Goal: Information Seeking & Learning: Learn about a topic

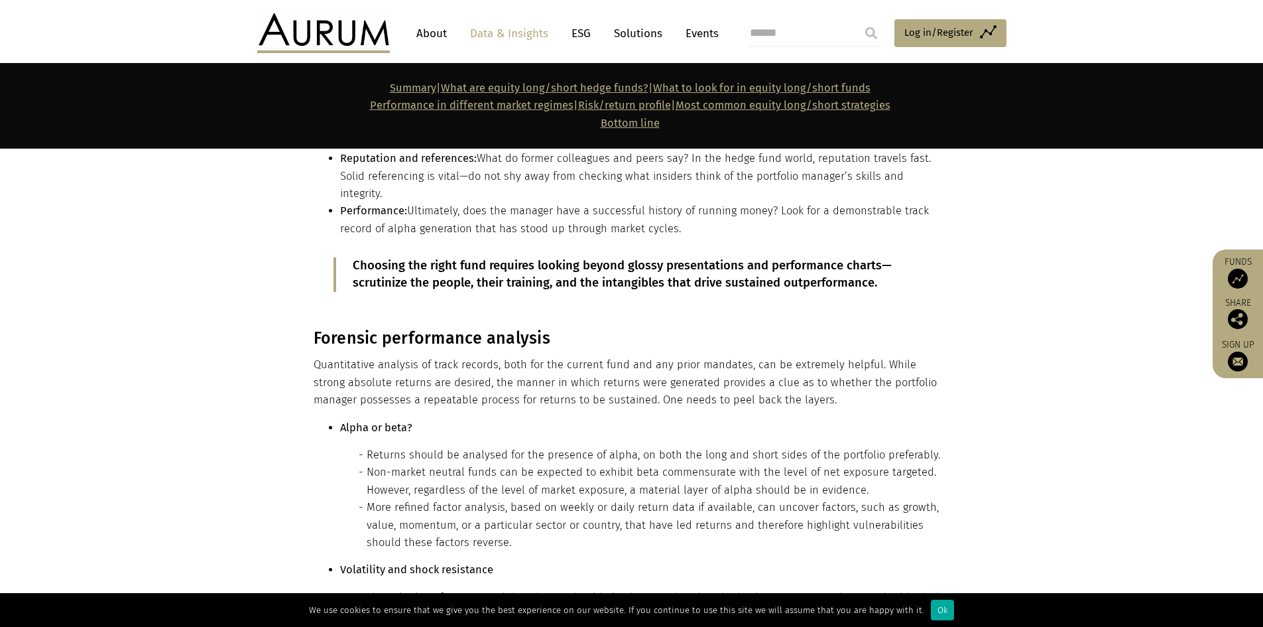
scroll to position [7370, 0]
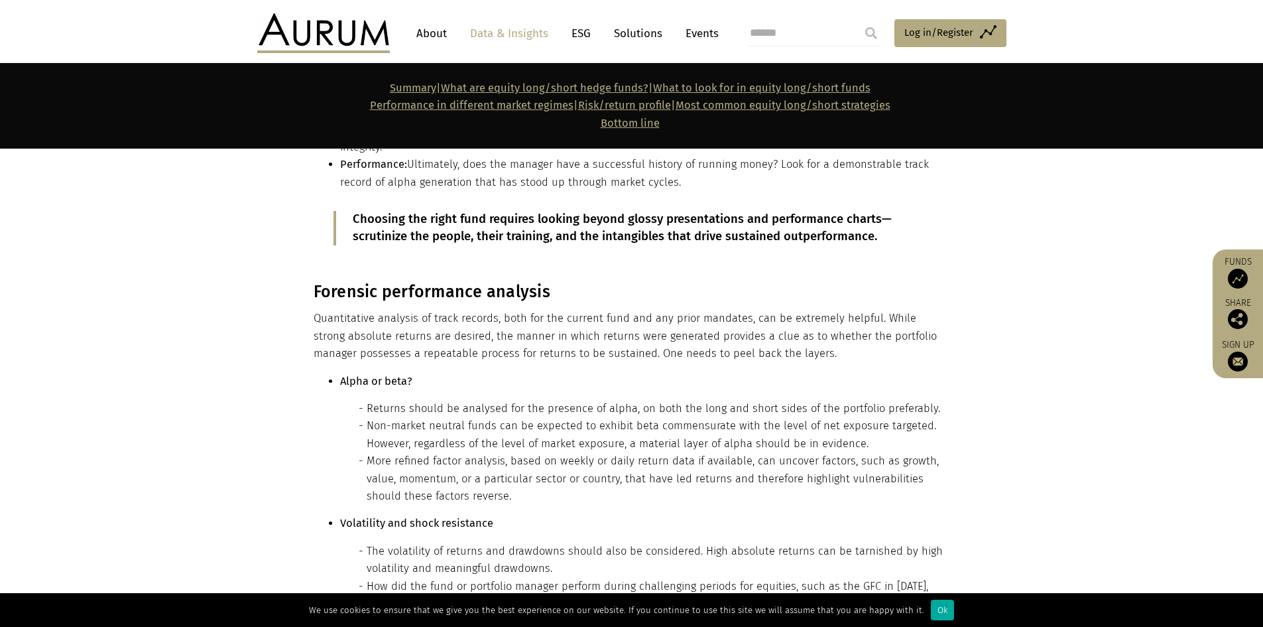
click at [973, 265] on section "Forensic performance analysis Quantitative analysis of track records, both for …" at bounding box center [631, 540] width 1263 height 550
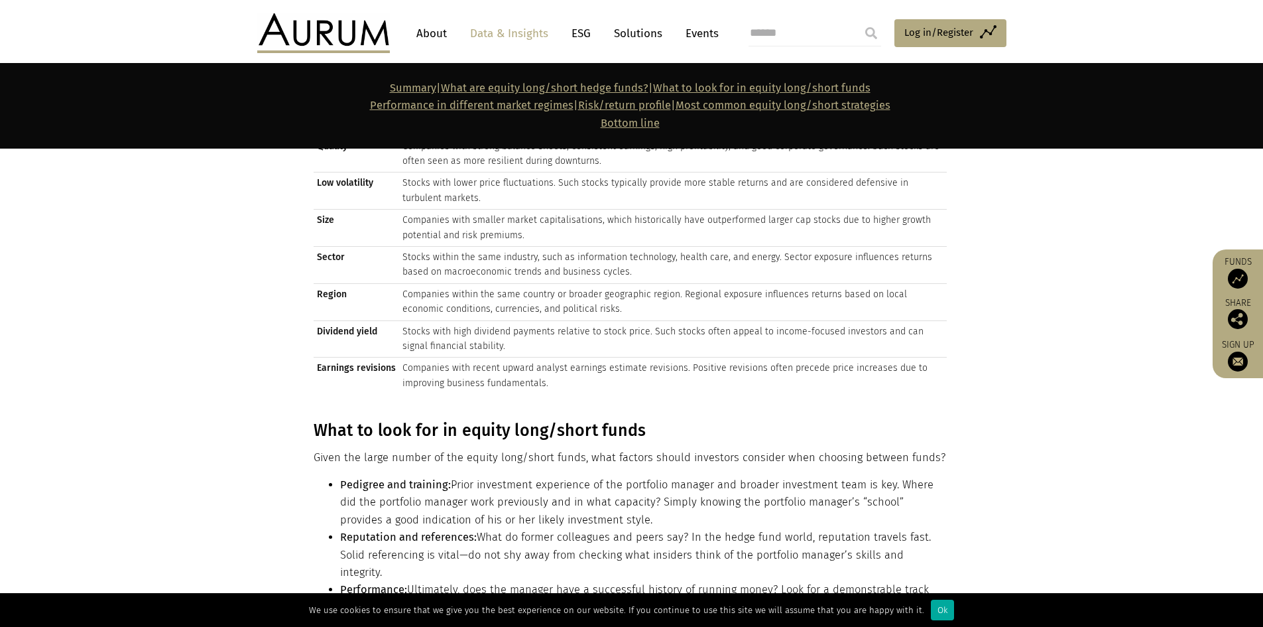
scroll to position [6930, 0]
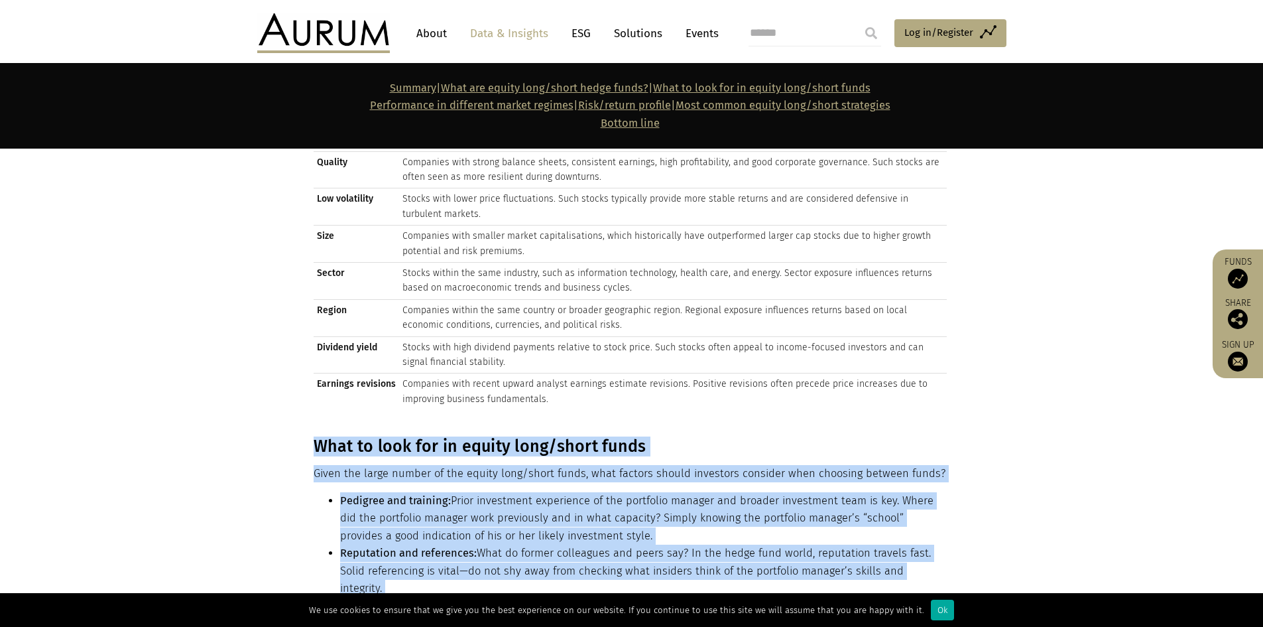
drag, startPoint x: 312, startPoint y: 324, endPoint x: 886, endPoint y: 538, distance: 612.8
click at [886, 538] on div "What to look for in equity long/short funds Given the large number of the equit…" at bounding box center [631, 571] width 663 height 270
copy div "Lore ip dolo sit am consec adip/elits doeiu Tempo inc utlab etdolo ma ali enima…"
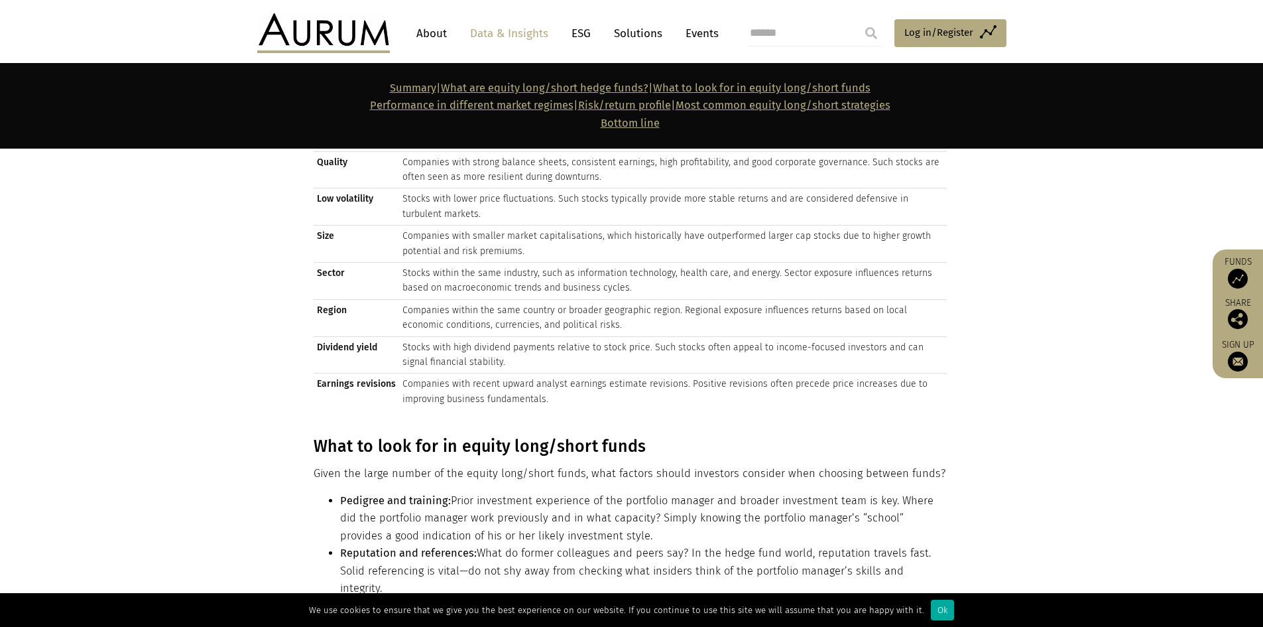
click at [989, 512] on section "What to look for in equity long/short funds Given the large number of the equit…" at bounding box center [631, 563] width 1263 height 286
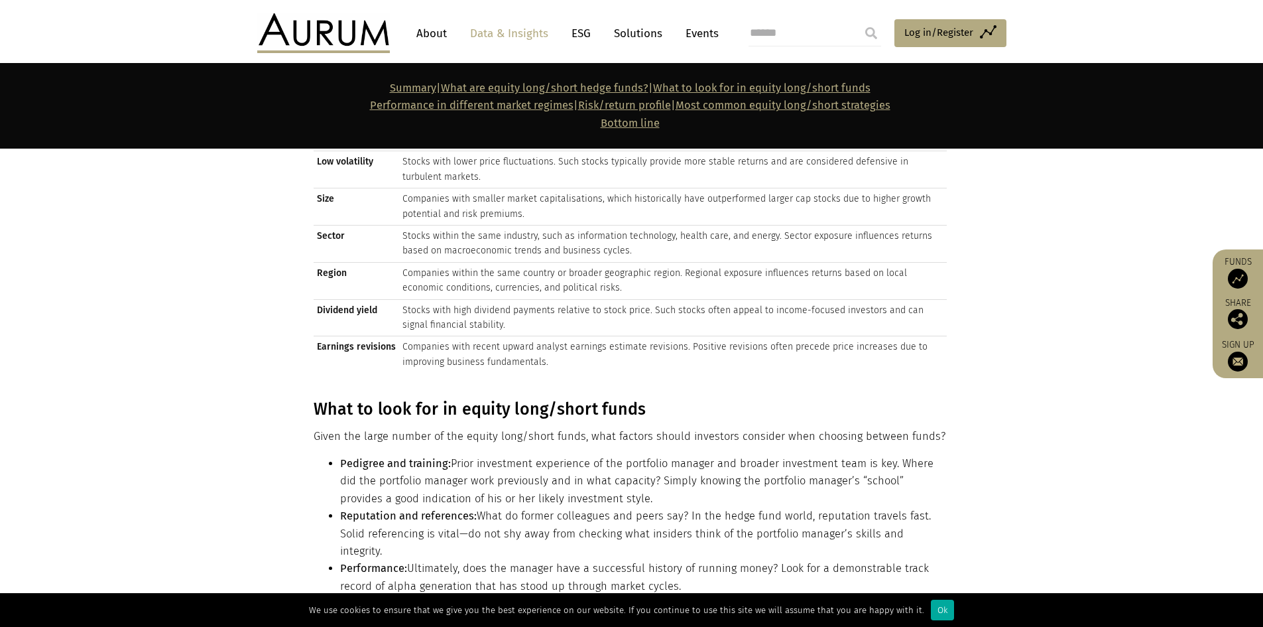
scroll to position [7239, 0]
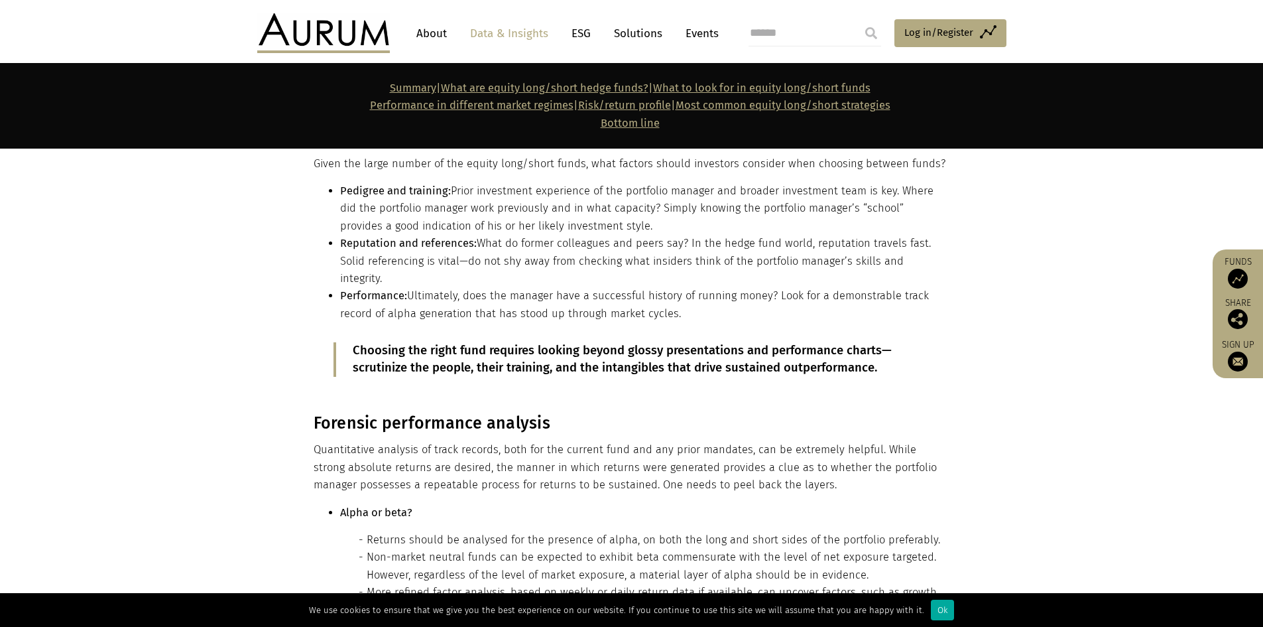
drag, startPoint x: 823, startPoint y: 284, endPoint x: 825, endPoint y: 278, distance: 7.1
click at [824, 413] on h3 "Forensic performance analysis" at bounding box center [630, 423] width 633 height 20
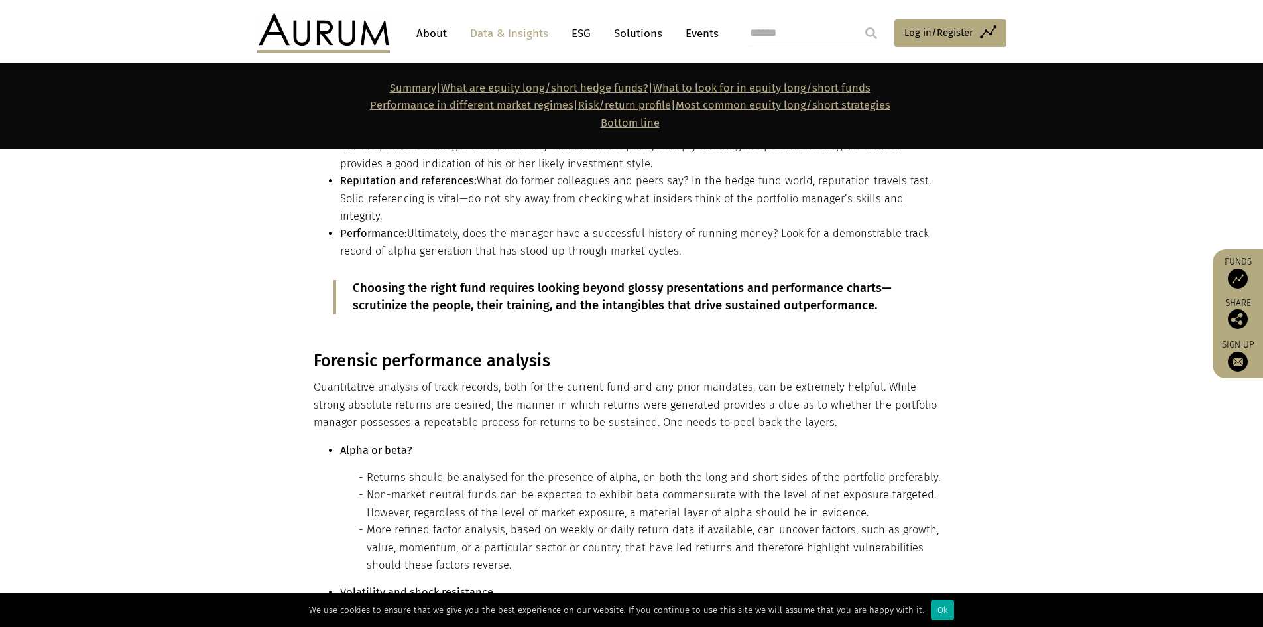
scroll to position [7363, 0]
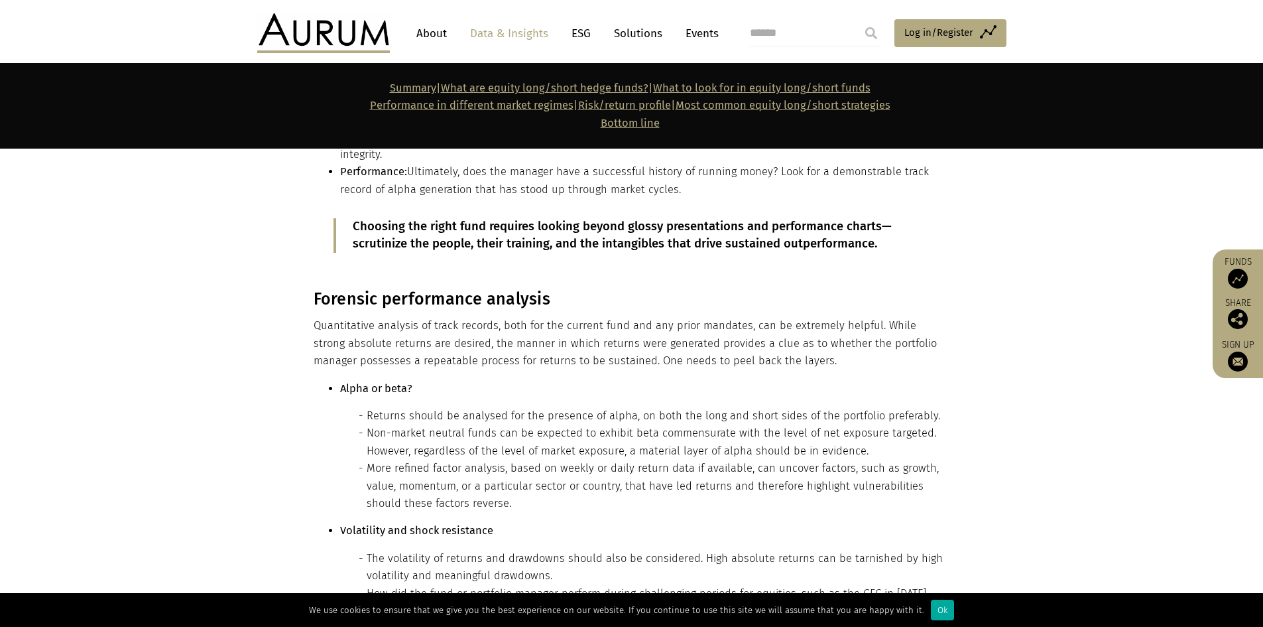
click at [337, 389] on ul "Alpha or beta? Returns should be analysed for the presence of alpha, on both th…" at bounding box center [630, 552] width 633 height 345
click at [316, 393] on ul "Alpha or beta? Returns should be analysed for the presence of alpha, on both th…" at bounding box center [630, 552] width 633 height 345
click at [326, 392] on ul "Alpha or beta? Returns should be analysed for the presence of alpha, on both th…" at bounding box center [630, 552] width 633 height 345
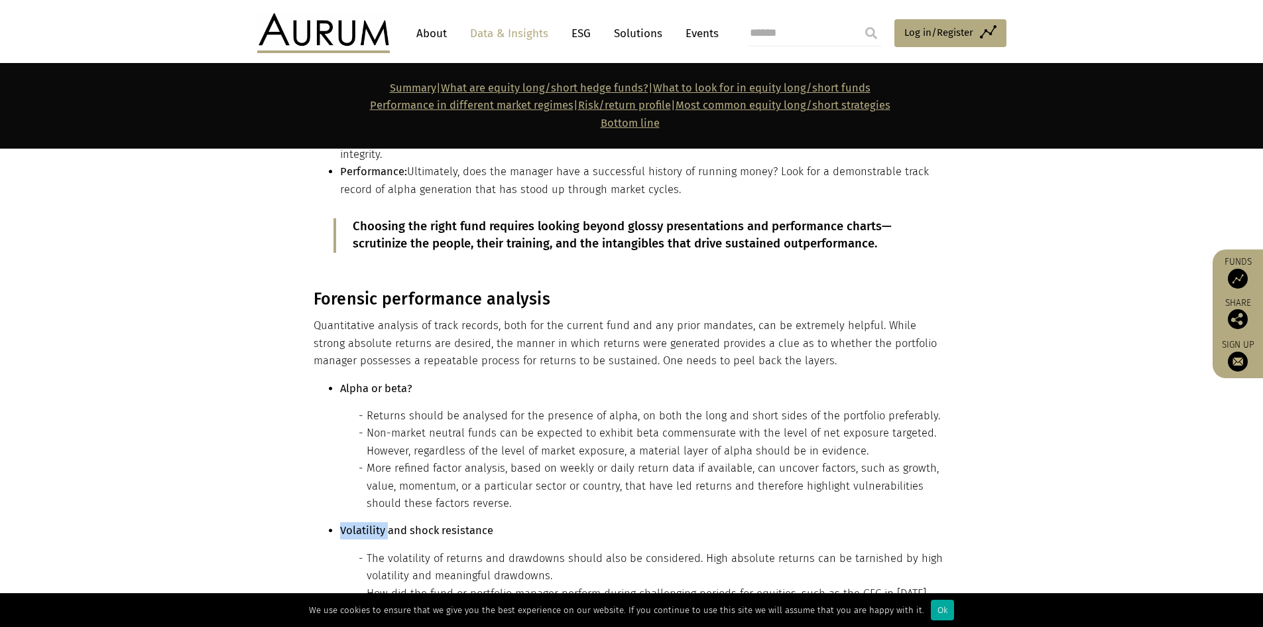
click at [328, 393] on ul "Alpha or beta? Returns should be analysed for the presence of alpha, on both th…" at bounding box center [630, 552] width 633 height 345
click at [340, 522] on li "Volatility and shock resistance The volatility of returns and drawdowns should …" at bounding box center [643, 623] width 607 height 202
click at [318, 391] on ul "Alpha or beta? Returns should be analysed for the presence of alpha, on both th…" at bounding box center [630, 552] width 633 height 345
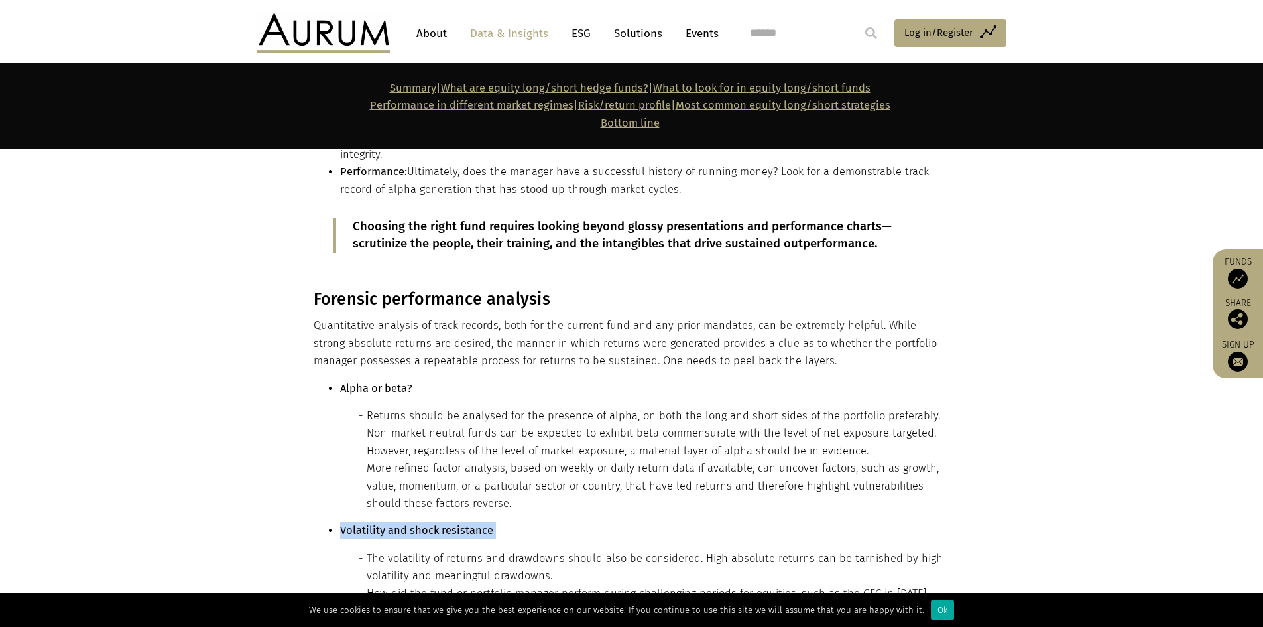
click at [318, 391] on ul "Alpha or beta? Returns should be analysed for the presence of alpha, on both th…" at bounding box center [630, 552] width 633 height 345
click at [302, 393] on div "Forensic performance analysis Quantitative analysis of track records, both for …" at bounding box center [631, 555] width 663 height 533
drag, startPoint x: 295, startPoint y: 398, endPoint x: 347, endPoint y: 438, distance: 65.2
click at [298, 400] on section "Forensic performance analysis Quantitative analysis of track records, both for …" at bounding box center [631, 548] width 1263 height 550
click at [225, 273] on section "Forensic performance analysis Quantitative analysis of track records, both for …" at bounding box center [631, 548] width 1263 height 550
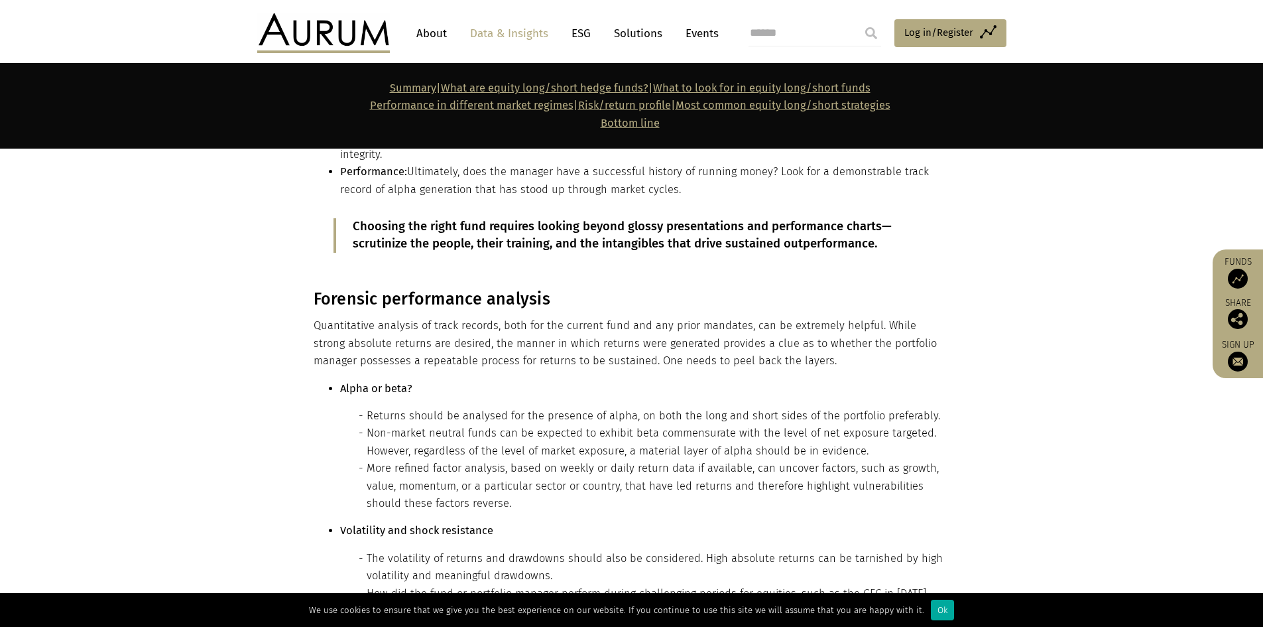
click at [935, 522] on li "Volatility and shock resistance The volatility of returns and drawdowns should …" at bounding box center [643, 623] width 607 height 202
click at [341, 382] on strong "Alpha or beta?" at bounding box center [376, 388] width 72 height 13
click at [322, 380] on ul "Alpha or beta? Returns should be analysed for the presence of alpha, on both th…" at bounding box center [630, 552] width 633 height 345
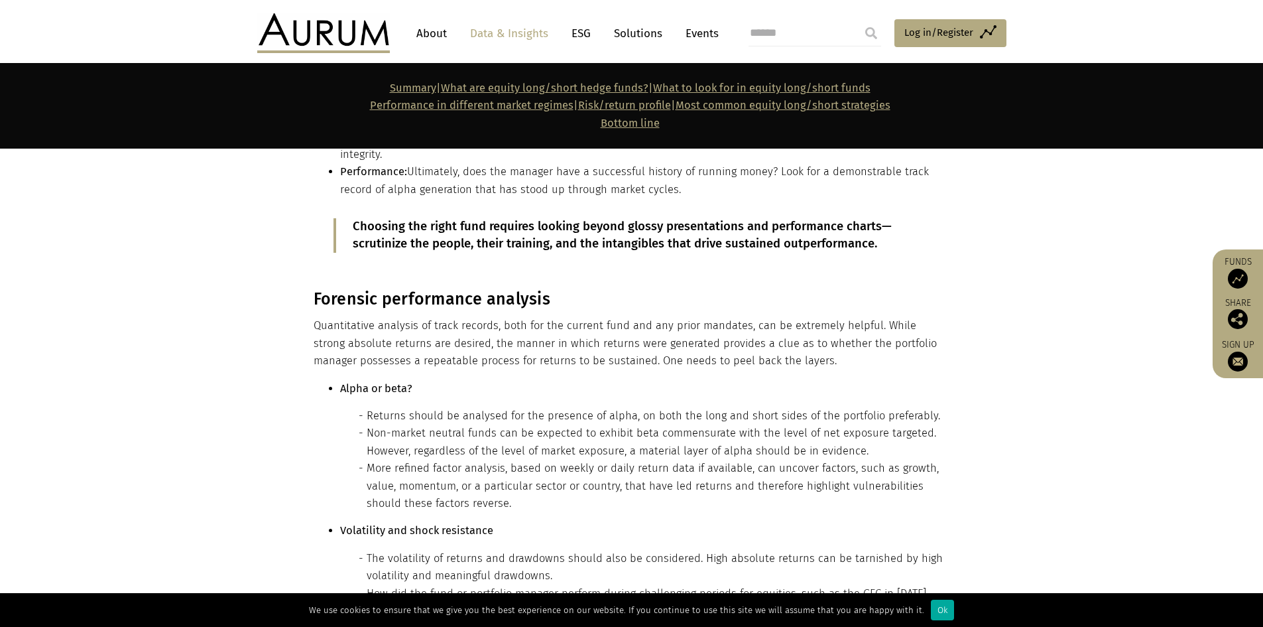
click at [338, 380] on ul "Alpha or beta? Returns should be analysed for the presence of alpha, on both th…" at bounding box center [630, 552] width 633 height 345
click at [339, 380] on ul "Alpha or beta? Returns should be analysed for the presence of alpha, on both th…" at bounding box center [630, 552] width 633 height 345
click at [324, 380] on ul "Alpha or beta? Returns should be analysed for the presence of alpha, on both th…" at bounding box center [630, 552] width 633 height 345
click at [343, 382] on strong "Alpha or beta?" at bounding box center [376, 388] width 72 height 13
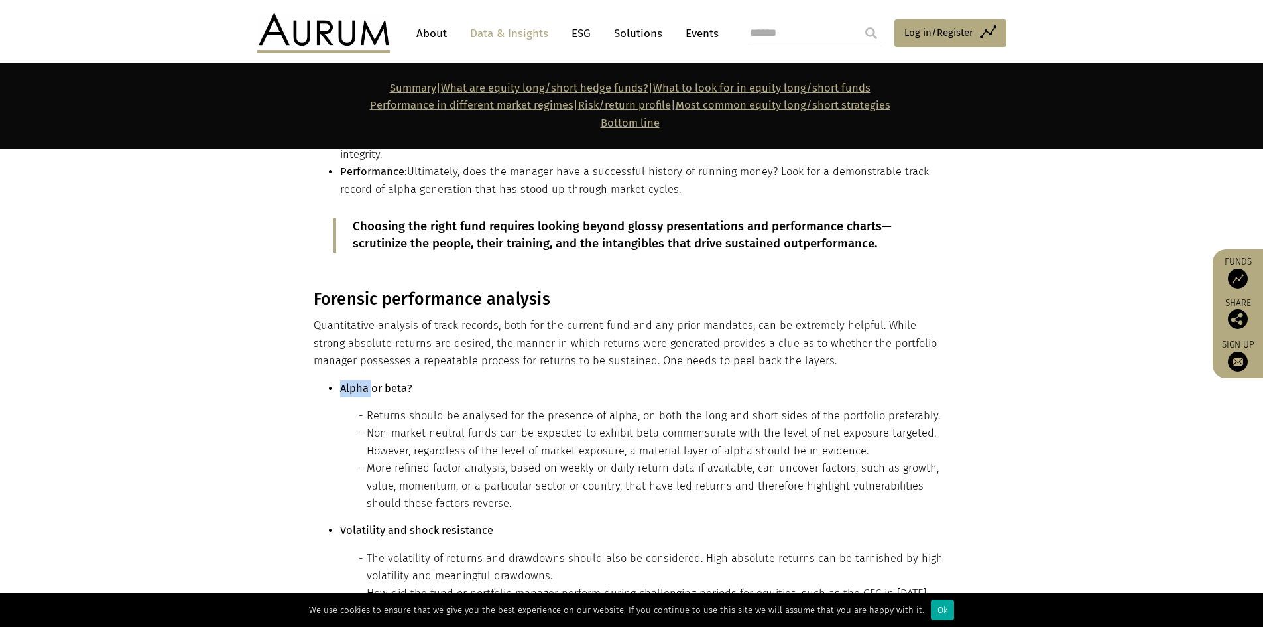
click at [343, 382] on strong "Alpha or beta?" at bounding box center [376, 388] width 72 height 13
click at [336, 380] on ul "Alpha or beta? Returns should be analysed for the presence of alpha, on both th…" at bounding box center [630, 552] width 633 height 345
click at [1178, 416] on section "Forensic performance analysis Quantitative analysis of track records, both for …" at bounding box center [631, 548] width 1263 height 550
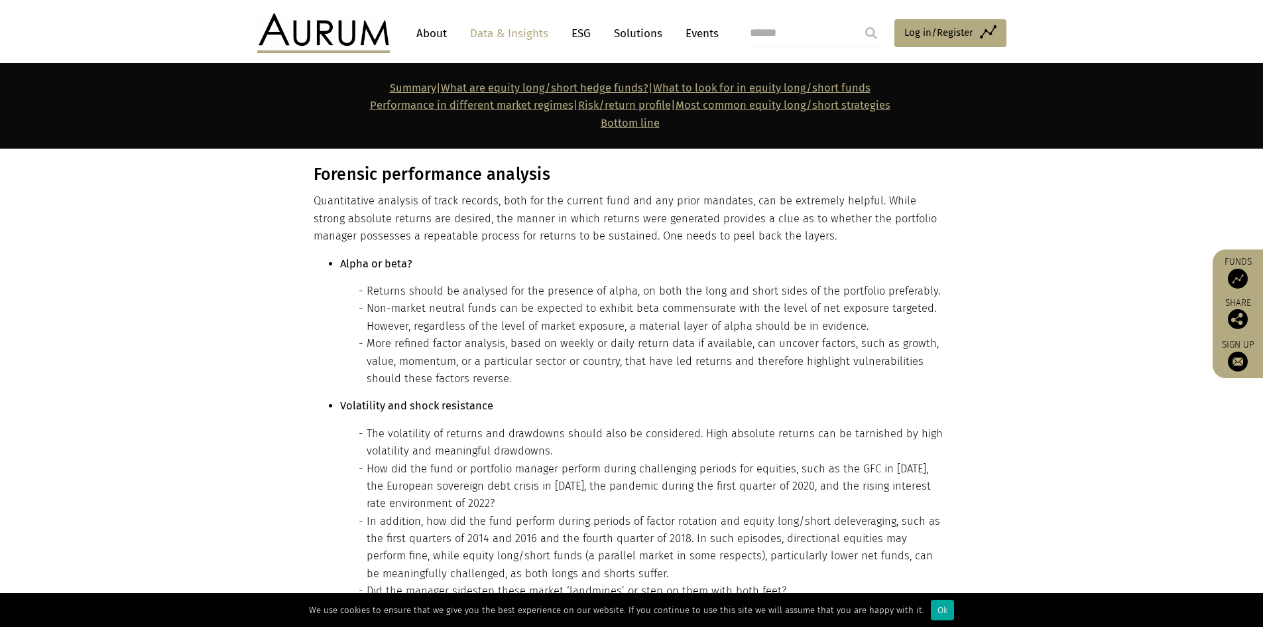
scroll to position [7457, 0]
